Goal: Task Accomplishment & Management: Use online tool/utility

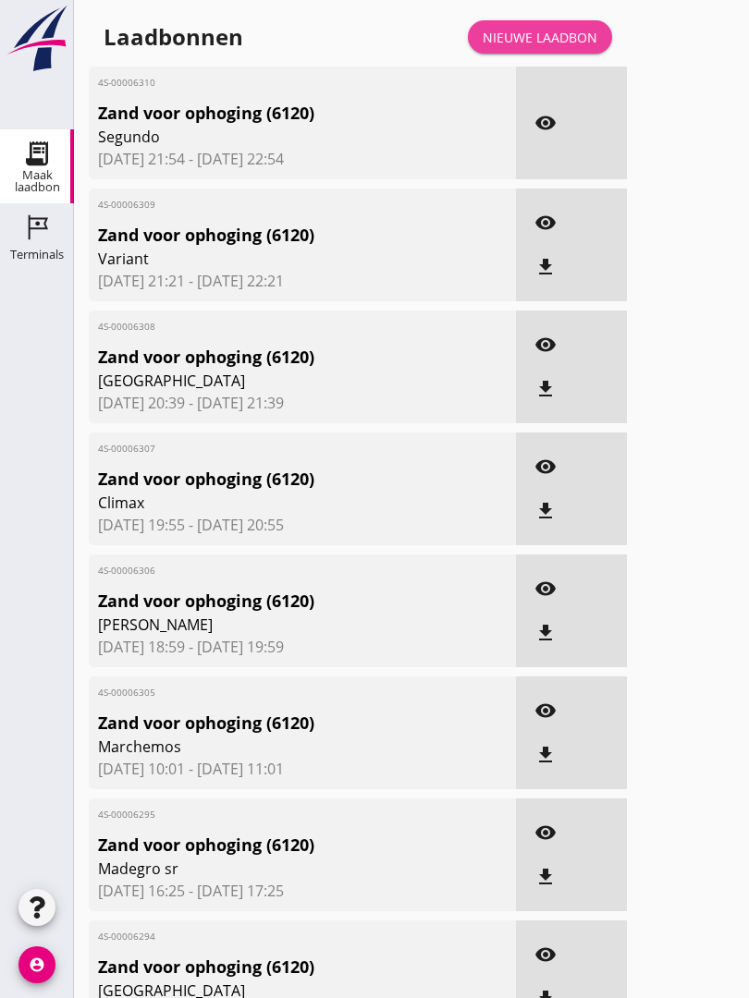
click at [561, 47] on div "Nieuwe laadbon" at bounding box center [539, 37] width 115 height 19
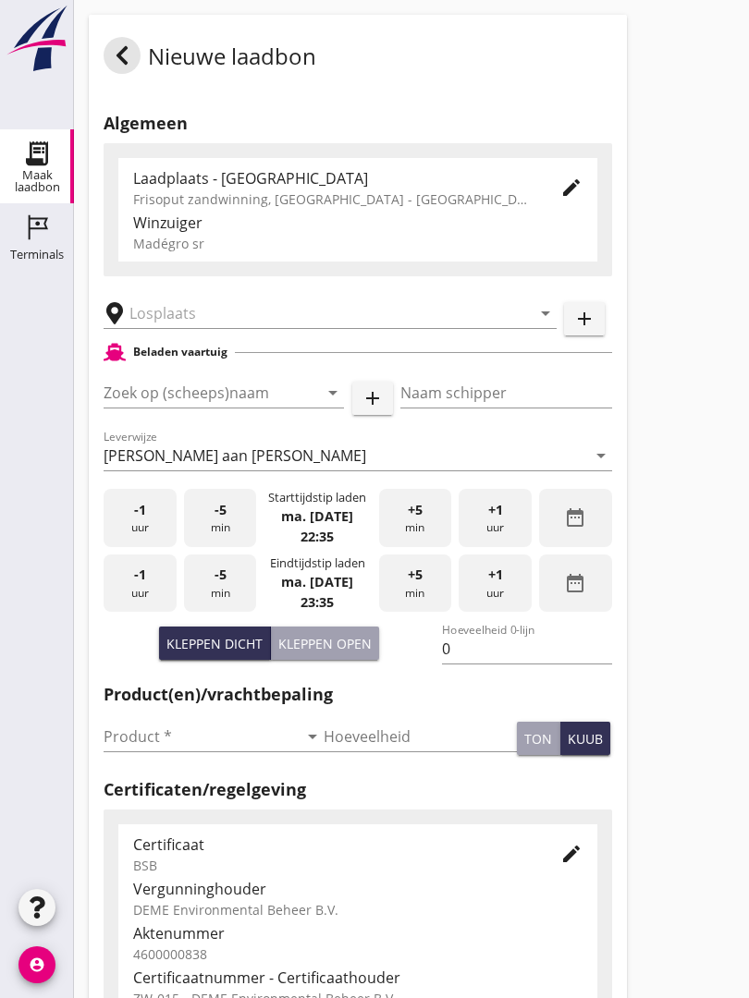
click at [236, 318] on input "text" at bounding box center [316, 313] width 375 height 30
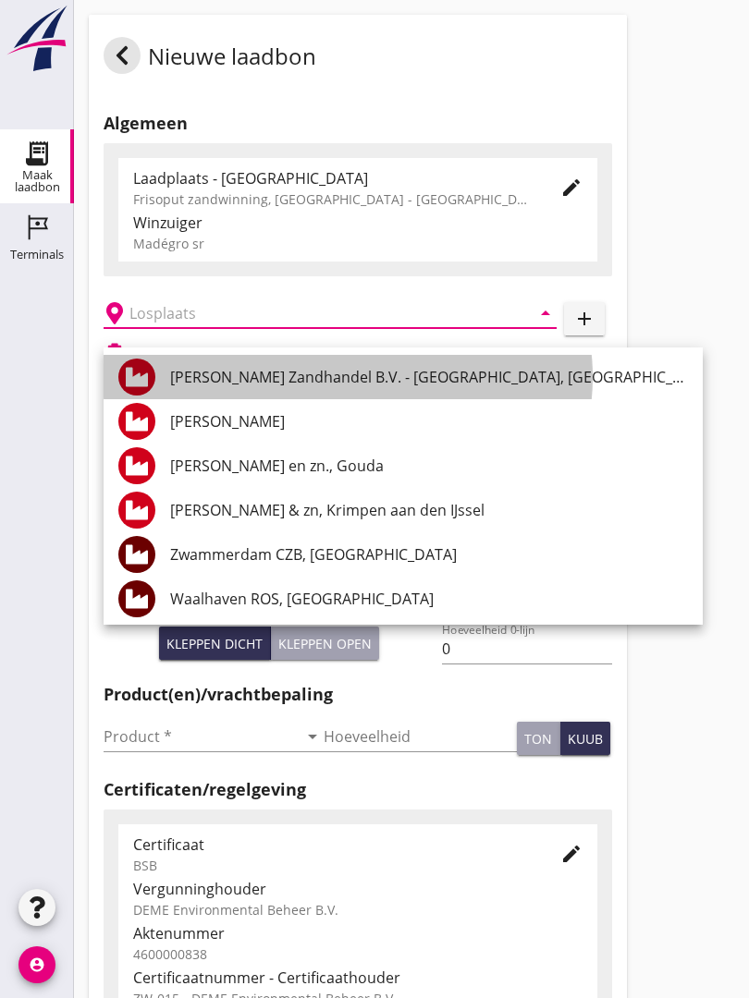
click at [432, 377] on div "[PERSON_NAME] Zandhandel B.V. - [GEOGRAPHIC_DATA], [GEOGRAPHIC_DATA]" at bounding box center [429, 377] width 518 height 22
type input "[PERSON_NAME] Zandhandel B.V. - [GEOGRAPHIC_DATA], [GEOGRAPHIC_DATA]"
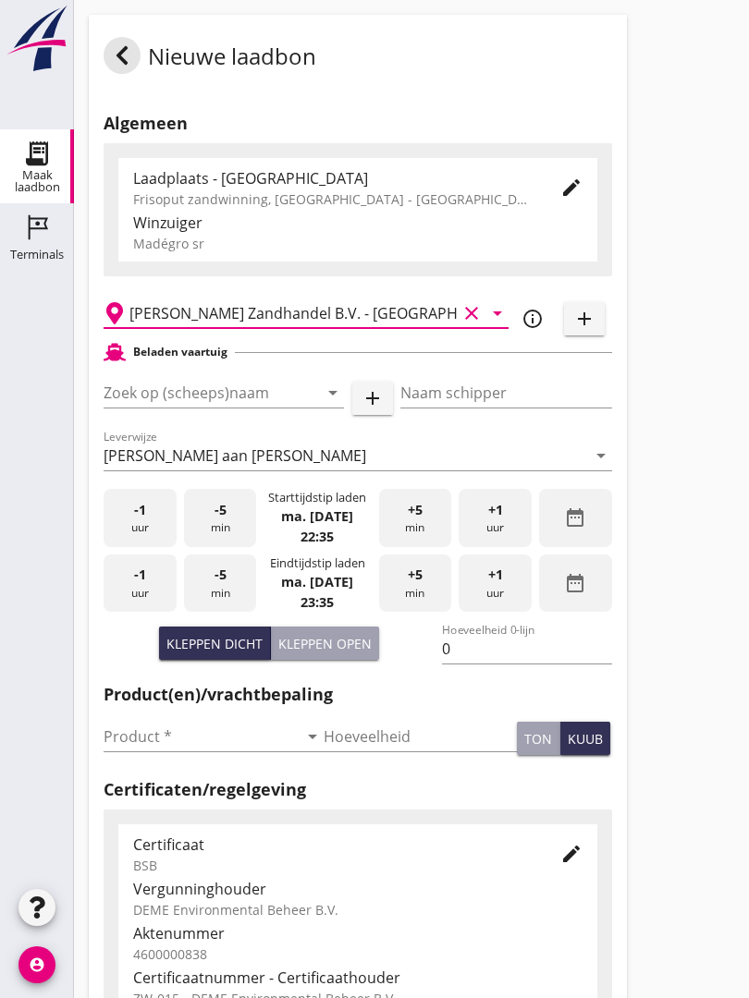
click at [272, 407] on input "Zoek op (scheeps)naam" at bounding box center [198, 393] width 189 height 30
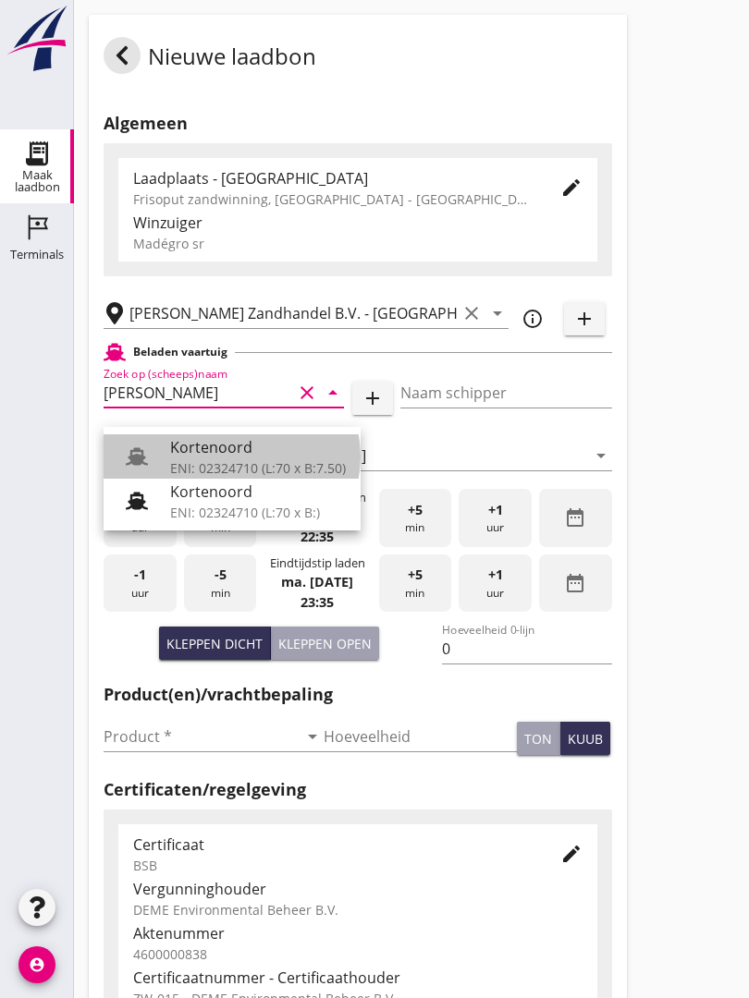
click at [243, 438] on div "Kortenoord" at bounding box center [258, 447] width 176 height 22
type input "Kortenoord"
type input "[PERSON_NAME]"
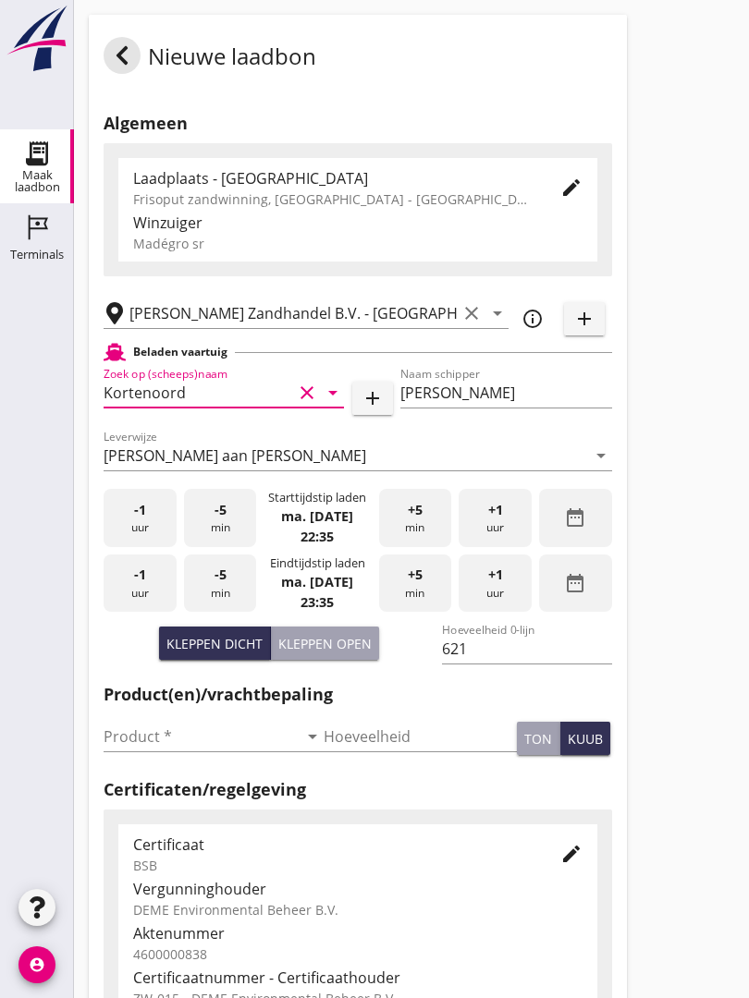
click at [336, 653] on div "Kleppen open" at bounding box center [324, 643] width 93 height 19
type input "518"
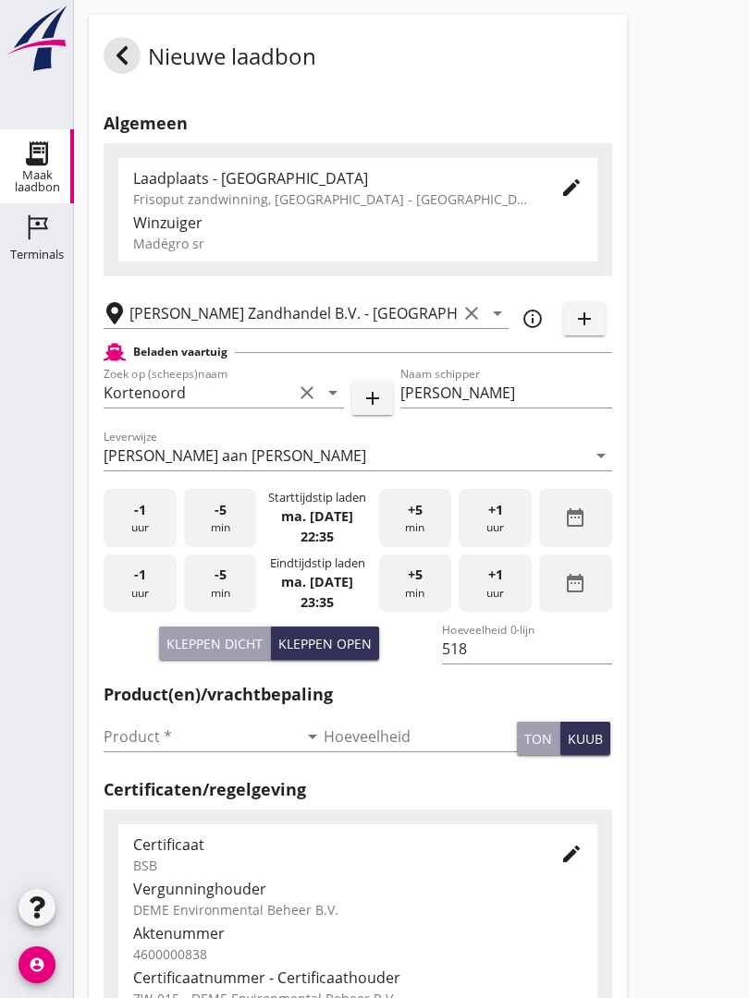
click at [143, 750] on input "Product *" at bounding box center [201, 737] width 194 height 30
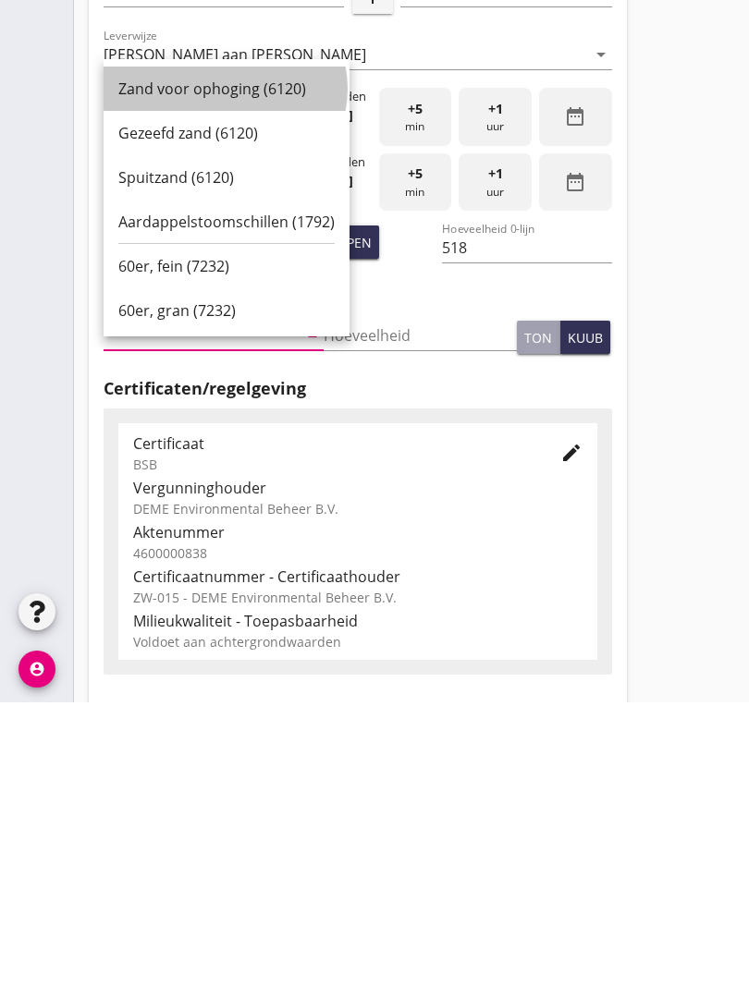
click at [237, 373] on div "Zand voor ophoging (6120)" at bounding box center [226, 384] width 216 height 22
type input "Zand voor ophoging (6120)"
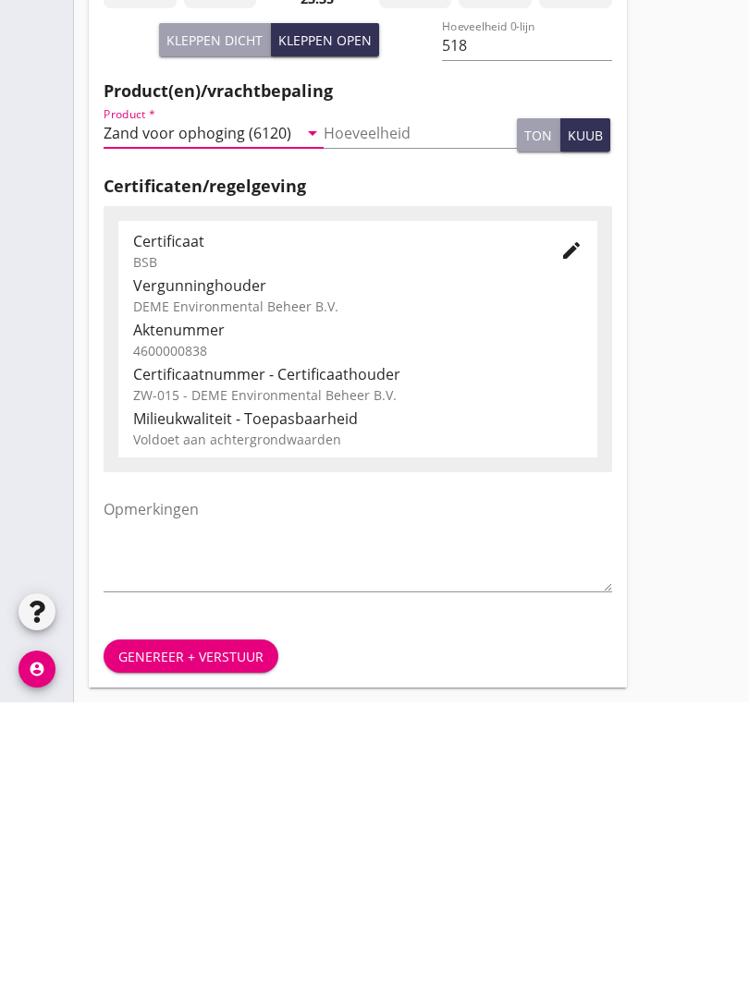
scroll to position [323, 0]
click at [222, 943] on div "Genereer + verstuur" at bounding box center [190, 952] width 145 height 19
